Goal: Find specific page/section: Find specific page/section

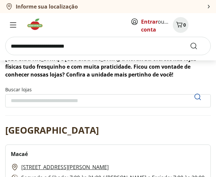
scroll to position [66, 0]
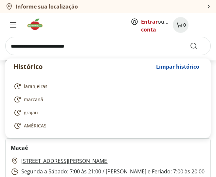
click at [99, 51] on input "search" at bounding box center [108, 46] width 206 height 18
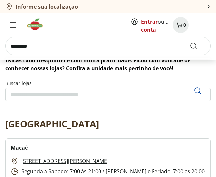
type input "********"
click at [190, 42] on button "Submit Search" at bounding box center [198, 46] width 16 height 8
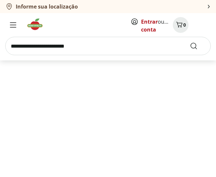
select select "**********"
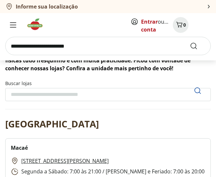
scroll to position [4511, 0]
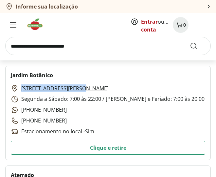
drag, startPoint x: 19, startPoint y: 87, endPoint x: 79, endPoint y: 88, distance: 59.3
click at [79, 88] on div "[STREET_ADDRESS][PERSON_NAME] Segunda a Sábado: 7:00 às 22:00 / [PERSON_NAME] e…" at bounding box center [108, 109] width 194 height 51
copy link "[STREET_ADDRESS][PERSON_NAME]"
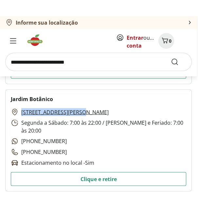
scroll to position [4519, 0]
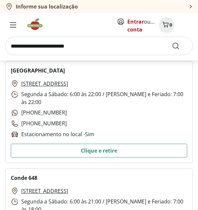
drag, startPoint x: 21, startPoint y: 190, endPoint x: 120, endPoint y: 188, distance: 99.0
copy link "Av. [PERSON_NAME], 874 - Rio Comprido"
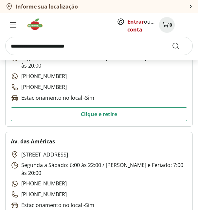
drag, startPoint x: 18, startPoint y: 119, endPoint x: 83, endPoint y: 118, distance: 65.2
copy link "[STREET_ADDRESS]"
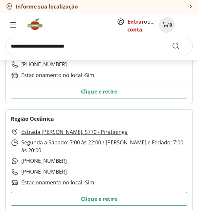
drag, startPoint x: 20, startPoint y: 119, endPoint x: 113, endPoint y: 123, distance: 93.5
copy link "[STREET_ADDRESS]"
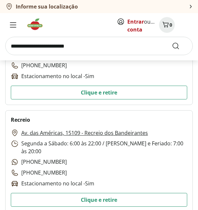
scroll to position [1917, 0]
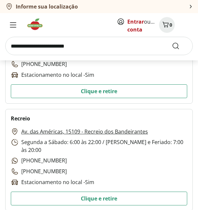
drag, startPoint x: 19, startPoint y: 205, endPoint x: 120, endPoint y: 109, distance: 139.6
drag, startPoint x: 19, startPoint y: 102, endPoint x: 125, endPoint y: 101, distance: 105.5
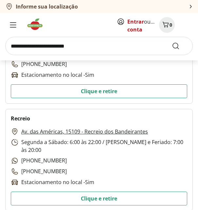
copy link "[STREET_ADDRESS]"
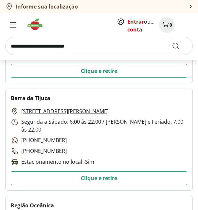
scroll to position [3304, 0]
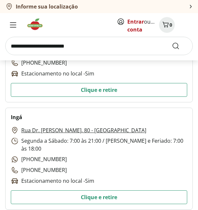
drag, startPoint x: 19, startPoint y: 118, endPoint x: 115, endPoint y: 124, distance: 96.5
copy link "[STREET_ADDRESS]"
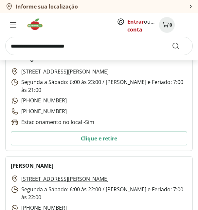
click at [21, 175] on p "[STREET_ADDRESS][PERSON_NAME]" at bounding box center [60, 179] width 98 height 8
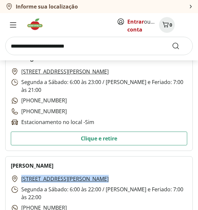
drag, startPoint x: 21, startPoint y: 118, endPoint x: 117, endPoint y: 118, distance: 96.4
click at [117, 175] on div "[STREET_ADDRESS][PERSON_NAME] Segunda a Sábado: 6:00 às 22:00 / [PERSON_NAME] e…" at bounding box center [99, 204] width 177 height 59
copy link "[STREET_ADDRESS][PERSON_NAME]"
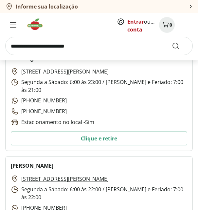
scroll to position [2905, 0]
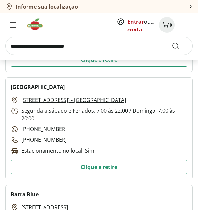
drag, startPoint x: 19, startPoint y: 120, endPoint x: 184, endPoint y: 119, distance: 165.2
copy link "Av. Embaixador [PERSON_NAME], 2950 - [GEOGRAPHIC_DATA]"
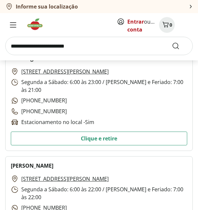
scroll to position [1217, 0]
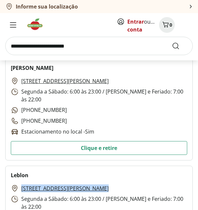
drag, startPoint x: 19, startPoint y: 106, endPoint x: 117, endPoint y: 107, distance: 98.0
click at [117, 184] on div "[STREET_ADDRESS][PERSON_NAME] Segunda a Sábado: 6:00 às 23:00 / [PERSON_NAME] e…" at bounding box center [99, 213] width 177 height 59
copy link "[STREET_ADDRESS][PERSON_NAME]"
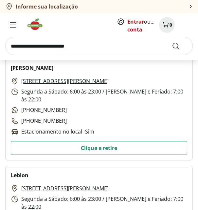
scroll to position [2101, 0]
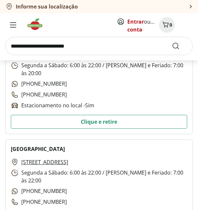
drag, startPoint x: 21, startPoint y: 118, endPoint x: 120, endPoint y: 118, distance: 99.3
copy link "[STREET_ADDRESS]"
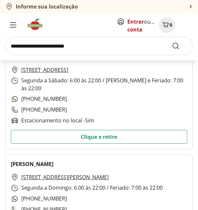
drag, startPoint x: 18, startPoint y: 119, endPoint x: 192, endPoint y: 117, distance: 173.4
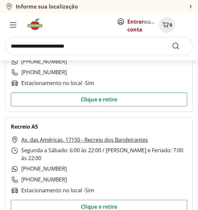
drag, startPoint x: 20, startPoint y: 105, endPoint x: 127, endPoint y: 105, distance: 106.8
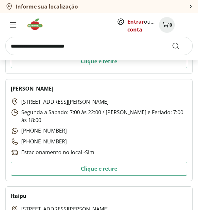
drag, startPoint x: 20, startPoint y: 118, endPoint x: 128, endPoint y: 117, distance: 108.5
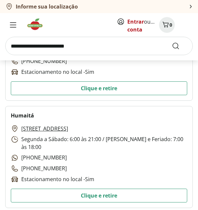
drag, startPoint x: 21, startPoint y: 117, endPoint x: 152, endPoint y: 116, distance: 131.8
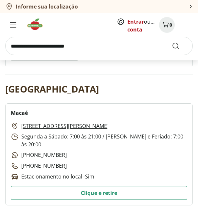
drag, startPoint x: 19, startPoint y: 117, endPoint x: 123, endPoint y: 114, distance: 103.6
click at [123, 122] on div "[STREET_ADDRESS][PERSON_NAME] Segunda a Sábado: 7:00 às 21:00 / Domingo e Feria…" at bounding box center [99, 151] width 177 height 59
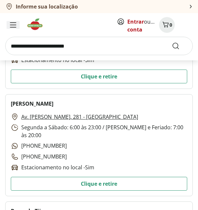
scroll to position [2806, 0]
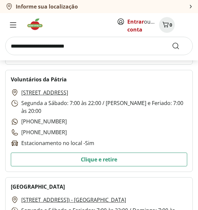
drag, startPoint x: 19, startPoint y: 118, endPoint x: 127, endPoint y: 117, distance: 107.2
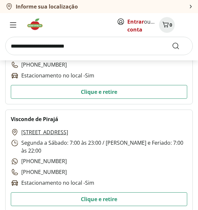
scroll to position [2200, 0]
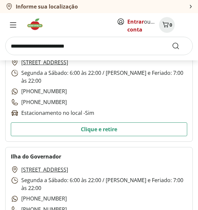
drag, startPoint x: 20, startPoint y: 117, endPoint x: 120, endPoint y: 121, distance: 100.0
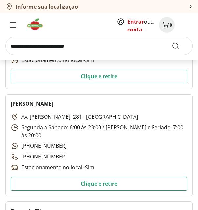
drag, startPoint x: 20, startPoint y: 118, endPoint x: 160, endPoint y: 124, distance: 140.7
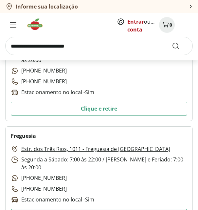
scroll to position [606, 0]
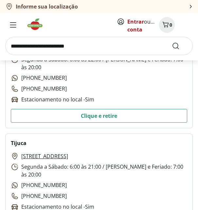
drag, startPoint x: 20, startPoint y: 117, endPoint x: 106, endPoint y: 118, distance: 85.9
click at [106, 152] on div "[STREET_ADDRESS] Segunda a Sábado: 6:00 às 21:00 / Domingo e Feriado: 7:00 às 2…" at bounding box center [99, 181] width 177 height 59
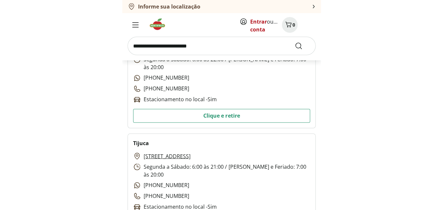
scroll to position [2400, 0]
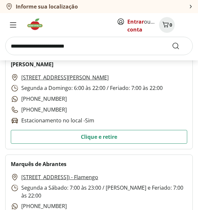
drag, startPoint x: 21, startPoint y: 118, endPoint x: 112, endPoint y: 115, distance: 91.2
